Goal: Task Accomplishment & Management: Complete application form

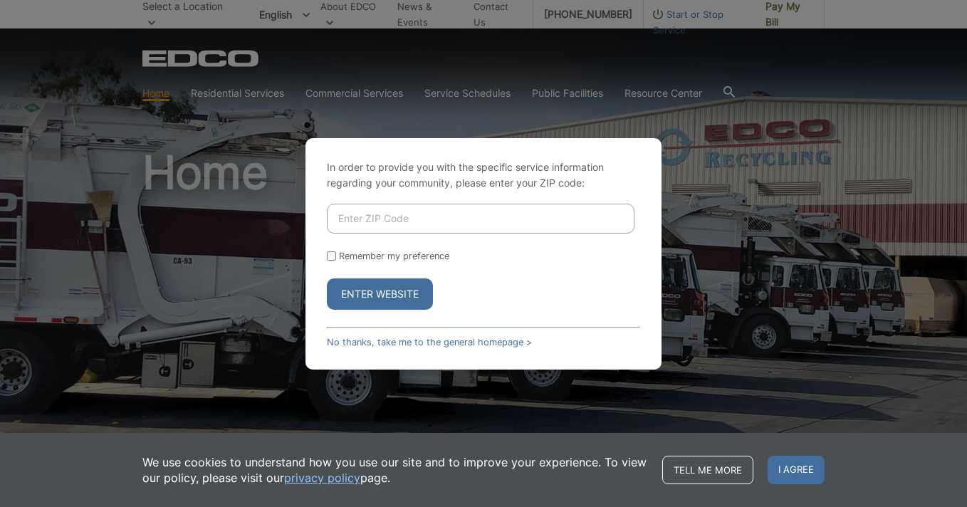
click at [387, 220] on input "Enter ZIP Code" at bounding box center [481, 219] width 308 height 30
type input "92078"
click at [373, 296] on button "Enter Website" at bounding box center [380, 293] width 106 height 31
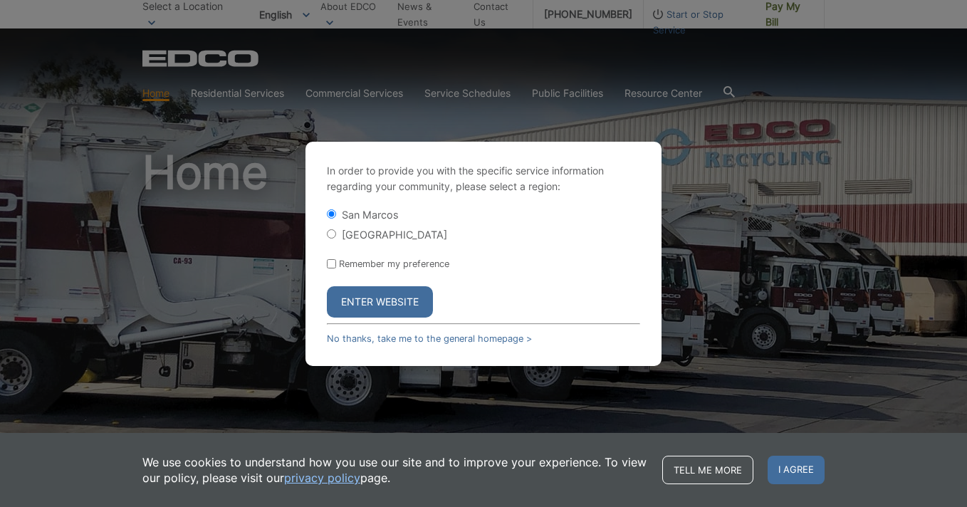
click at [389, 303] on button "Enter Website" at bounding box center [380, 301] width 106 height 31
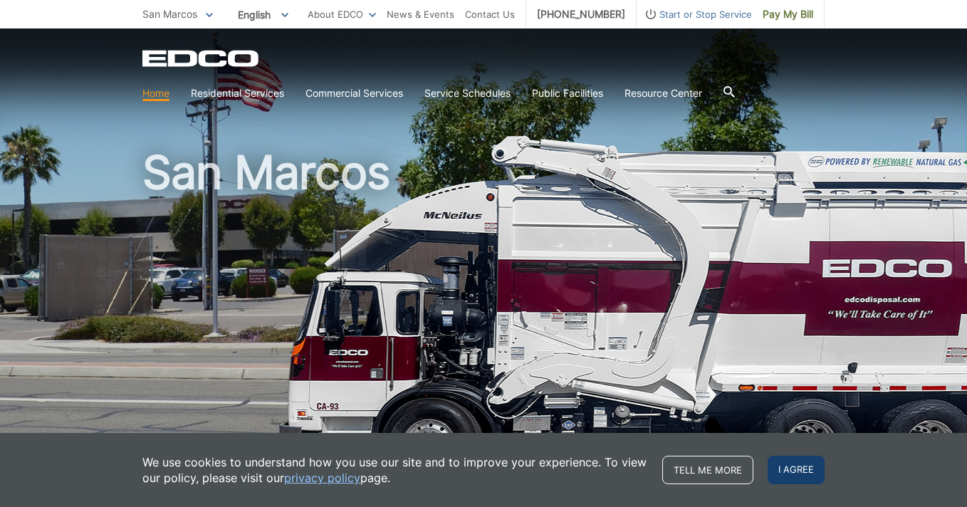
click at [803, 466] on span "I agree" at bounding box center [795, 470] width 57 height 28
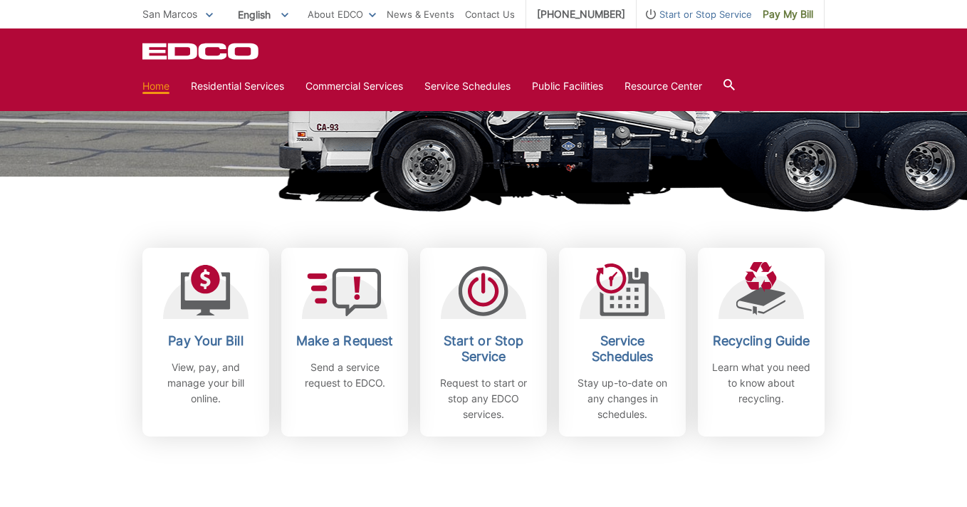
scroll to position [273, 0]
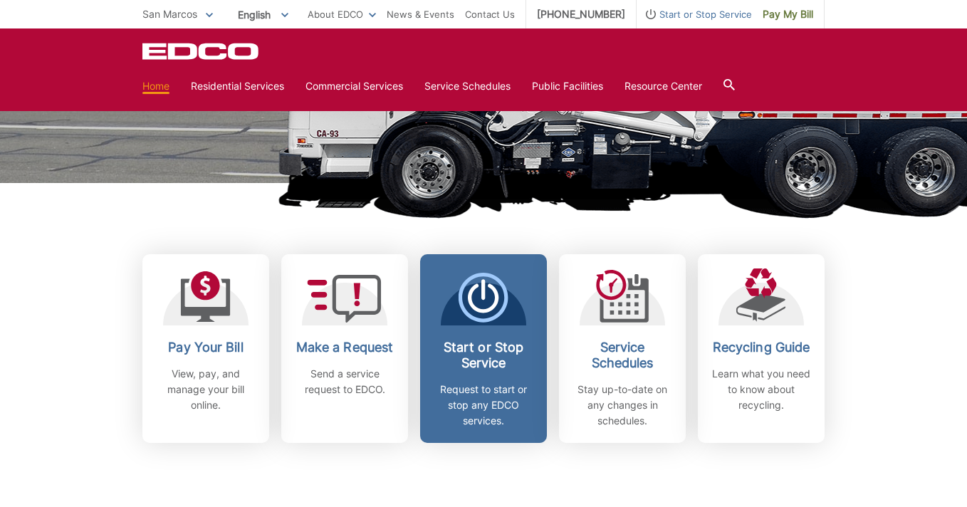
click at [476, 351] on h2 "Start or Stop Service" at bounding box center [483, 355] width 105 height 31
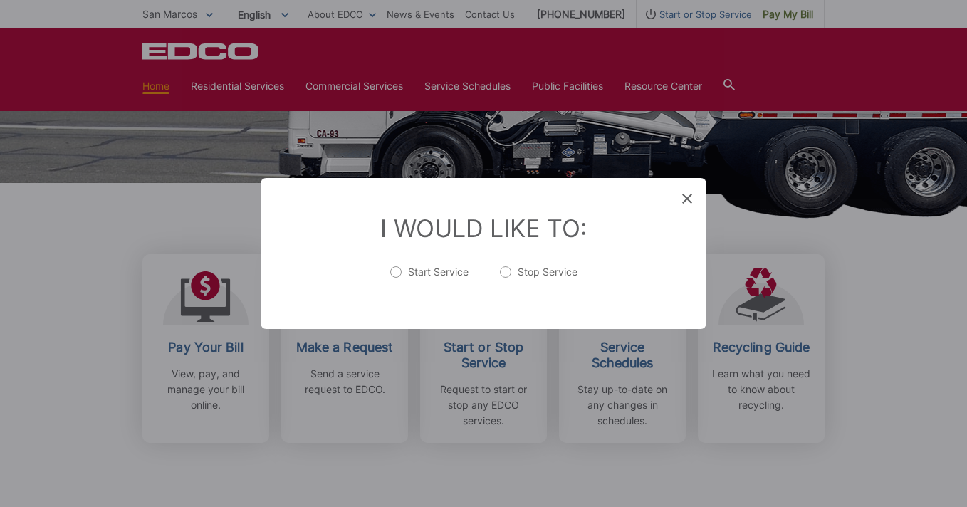
click at [540, 281] on label "Stop Service" at bounding box center [539, 279] width 78 height 28
radio input "true"
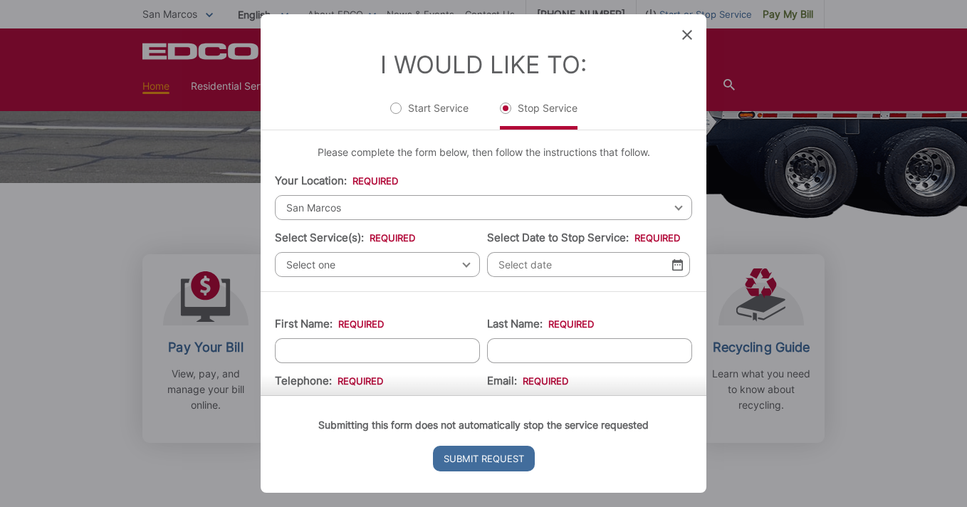
click at [372, 273] on span "Select one" at bounding box center [377, 264] width 205 height 25
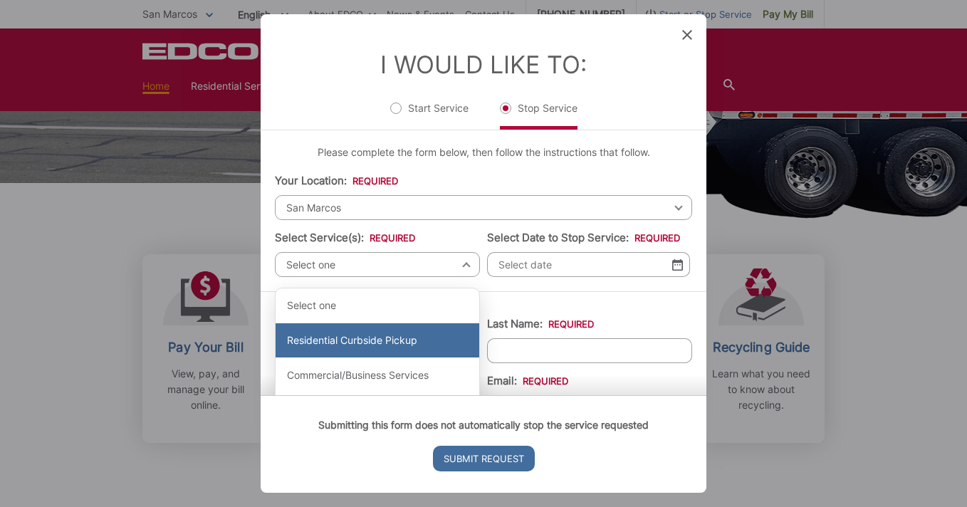
click at [372, 337] on div "Residential Curbside Pickup" at bounding box center [378, 340] width 204 height 34
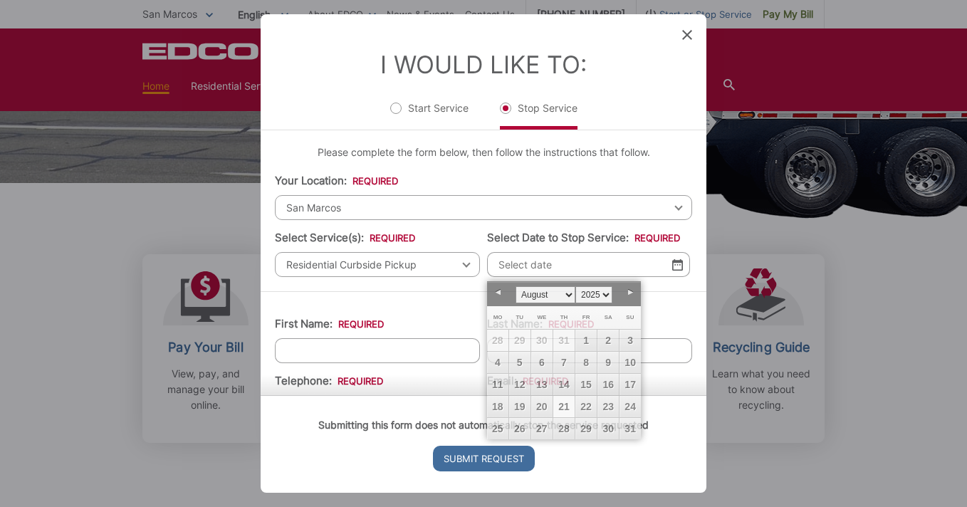
click at [557, 272] on input "Select Date to Stop Service: *" at bounding box center [588, 264] width 203 height 25
click at [562, 404] on link "21" at bounding box center [563, 406] width 21 height 21
type input "[DATE]"
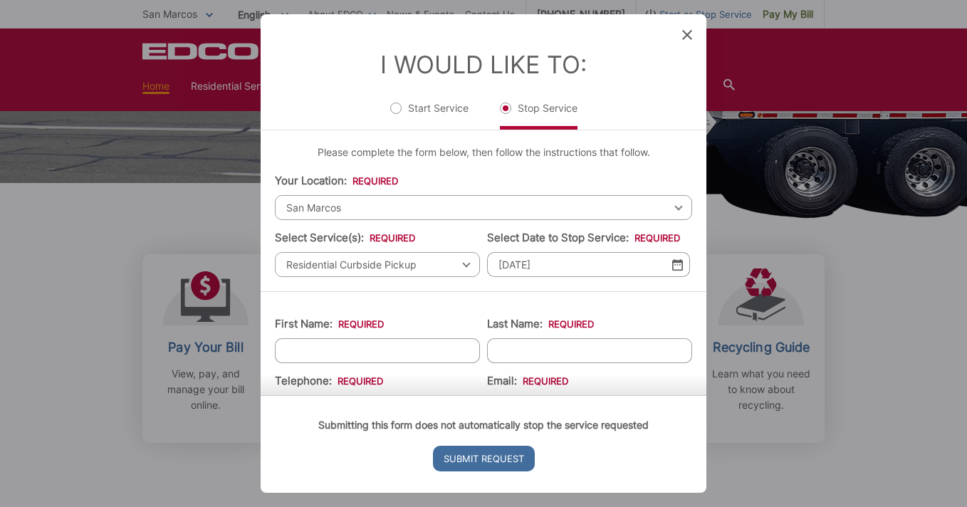
type input "[PERSON_NAME]"
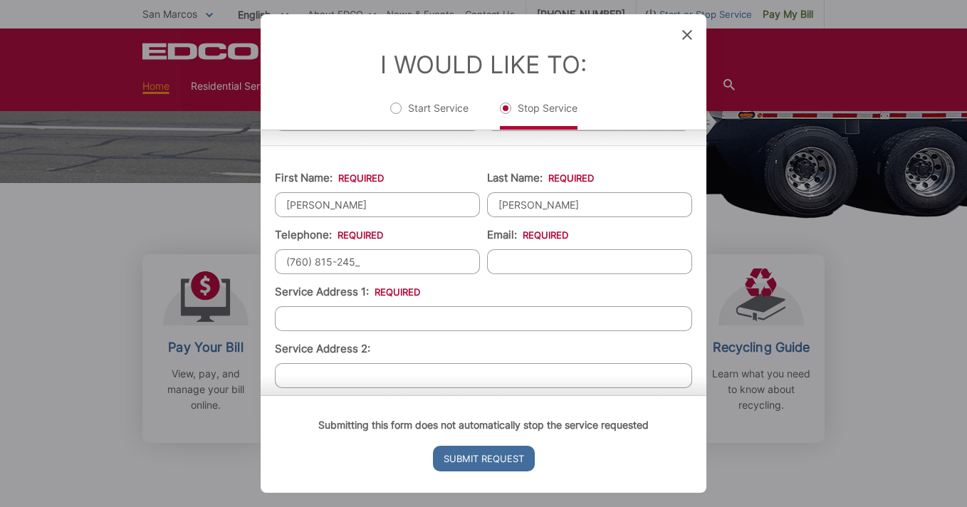
type input "[PHONE_NUMBER]"
type input "[EMAIL_ADDRESS][DOMAIN_NAME]"
type input "[STREET_ADDRESS][PERSON_NAME]"
type input "7608152452"
type input "San Marcos"
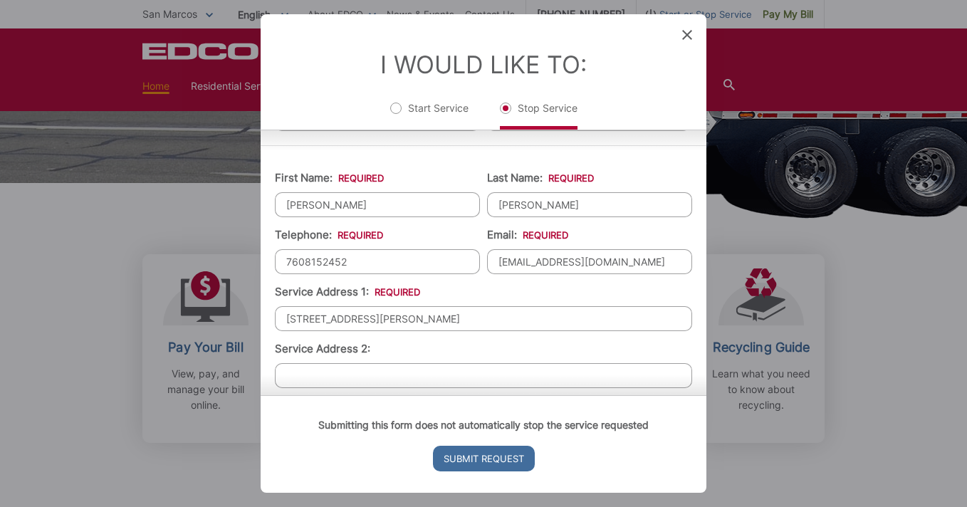
type input "92078"
type input "[STREET_ADDRESS][PERSON_NAME]"
type input "[PHONE_NUMBER]"
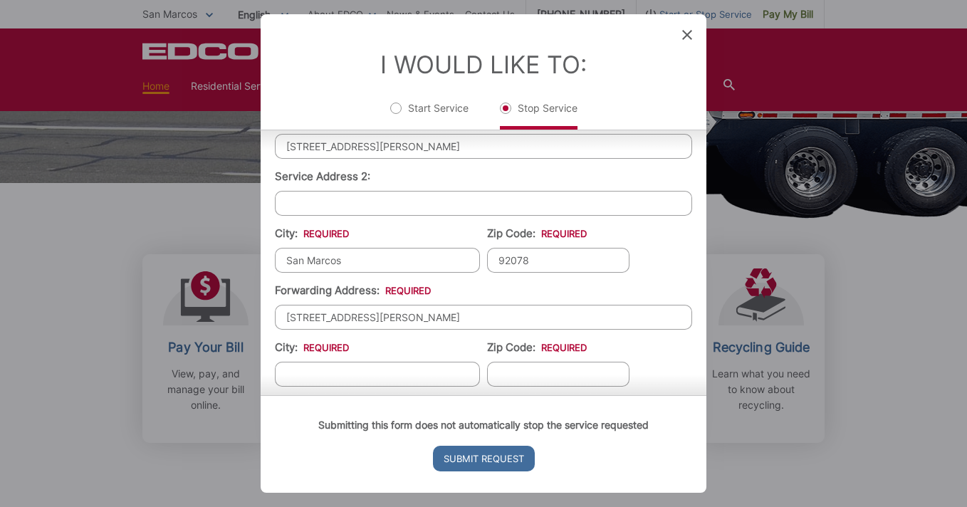
scroll to position [347, 0]
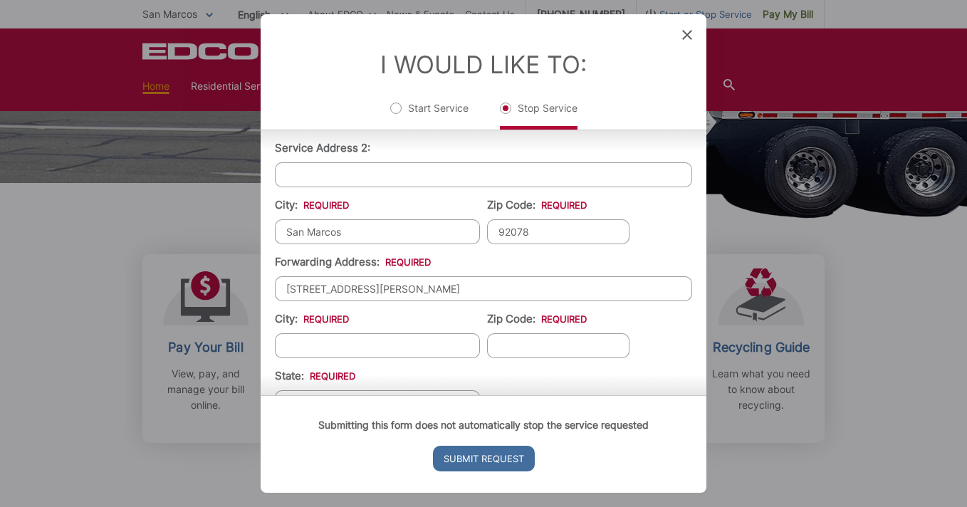
click at [567, 241] on input "92078" at bounding box center [558, 231] width 142 height 25
type input "[STREET_ADDRESS]"
type input "[PHONE_NUMBER]"
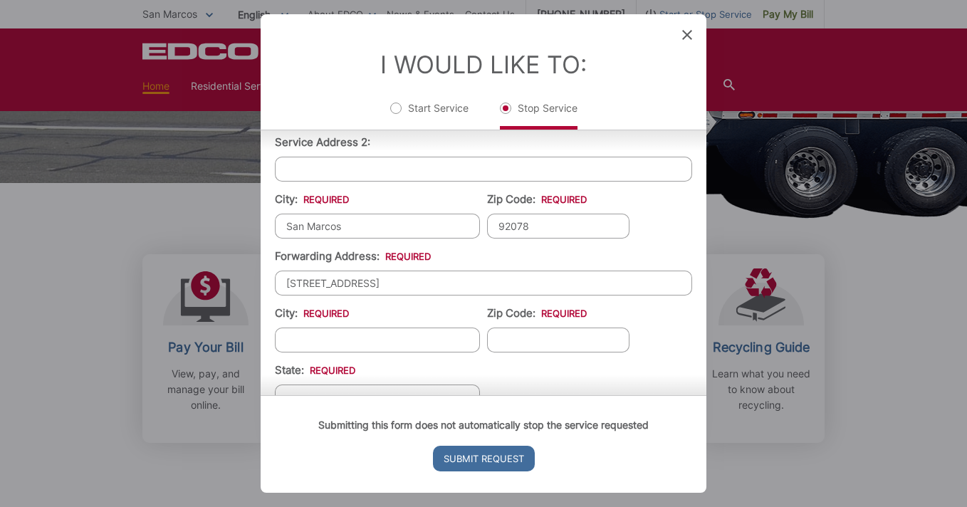
scroll to position [354, 0]
type input "Encinitas"
type input "8"
type input "92024"
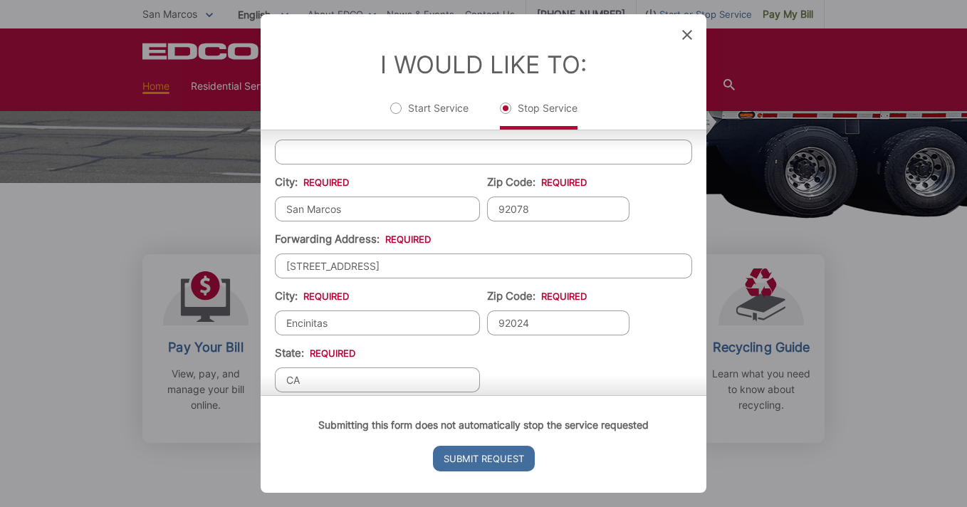
type input "CA"
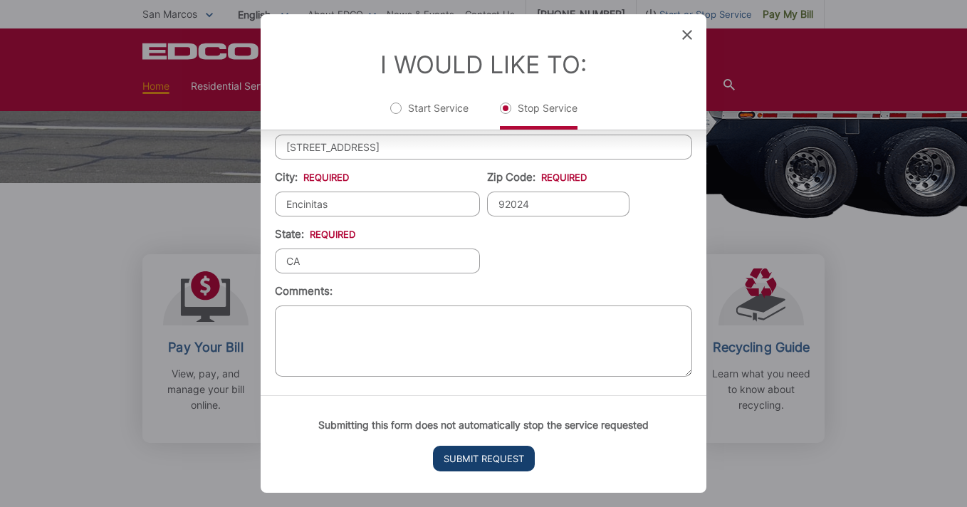
click at [485, 458] on input "Submit Request" at bounding box center [484, 459] width 102 height 26
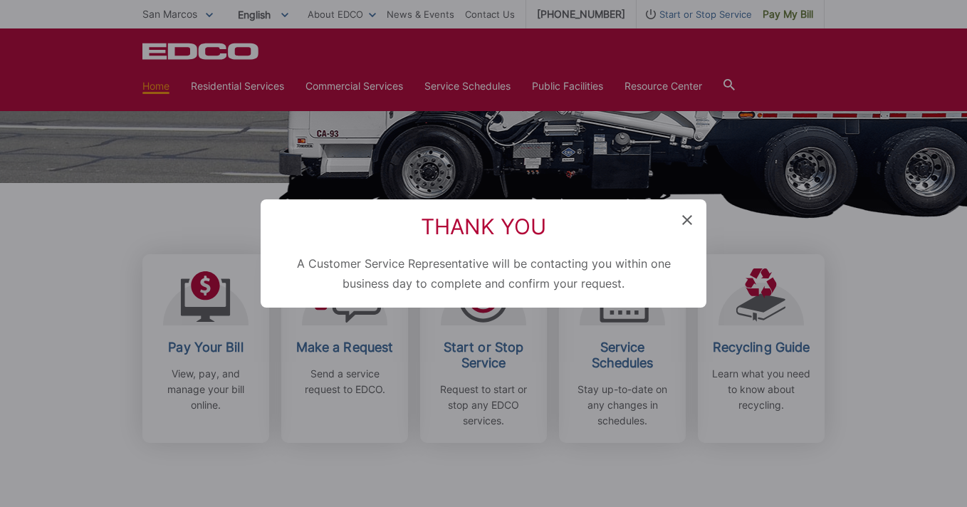
scroll to position [401, 0]
